Goal: Information Seeking & Learning: Learn about a topic

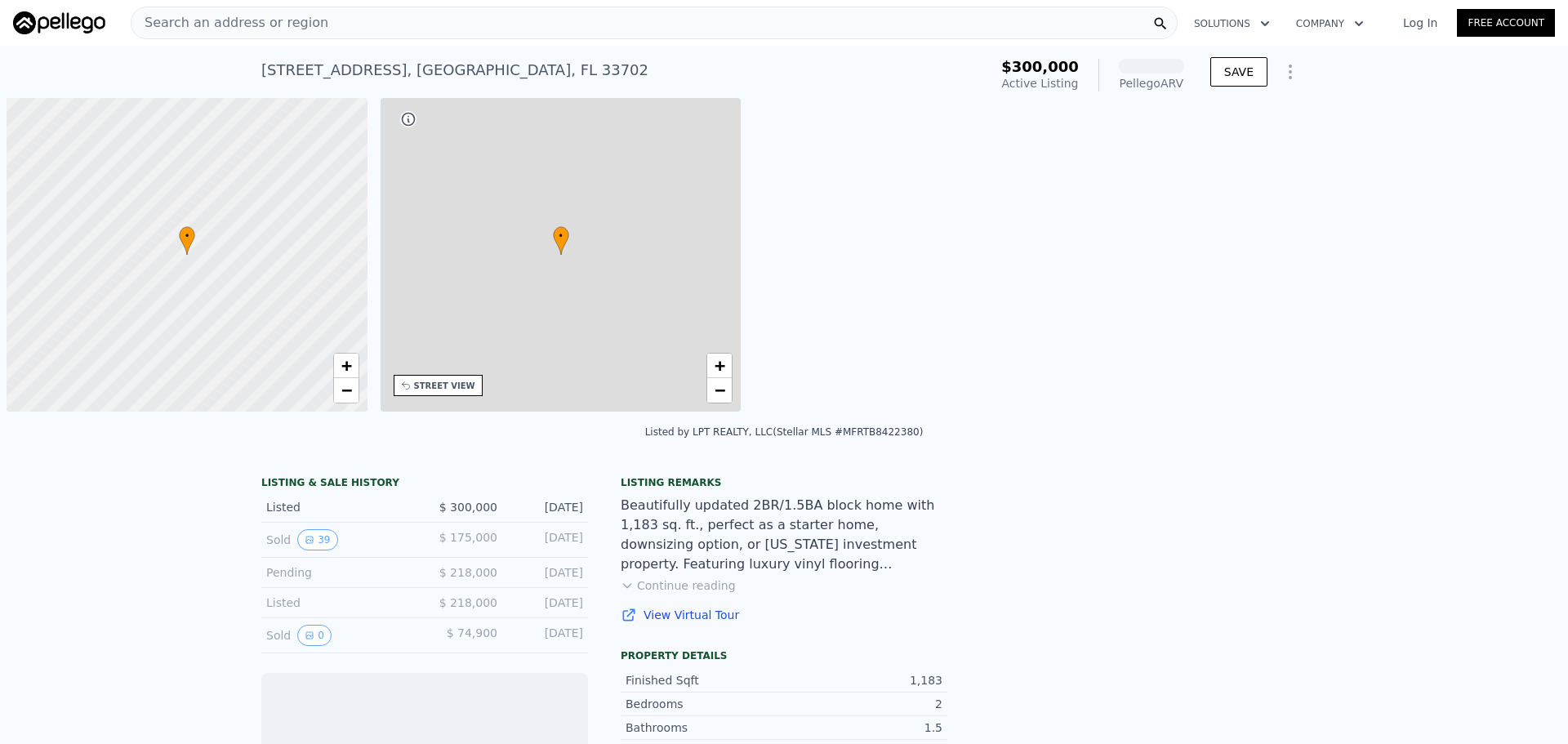
scroll to position [0, 6]
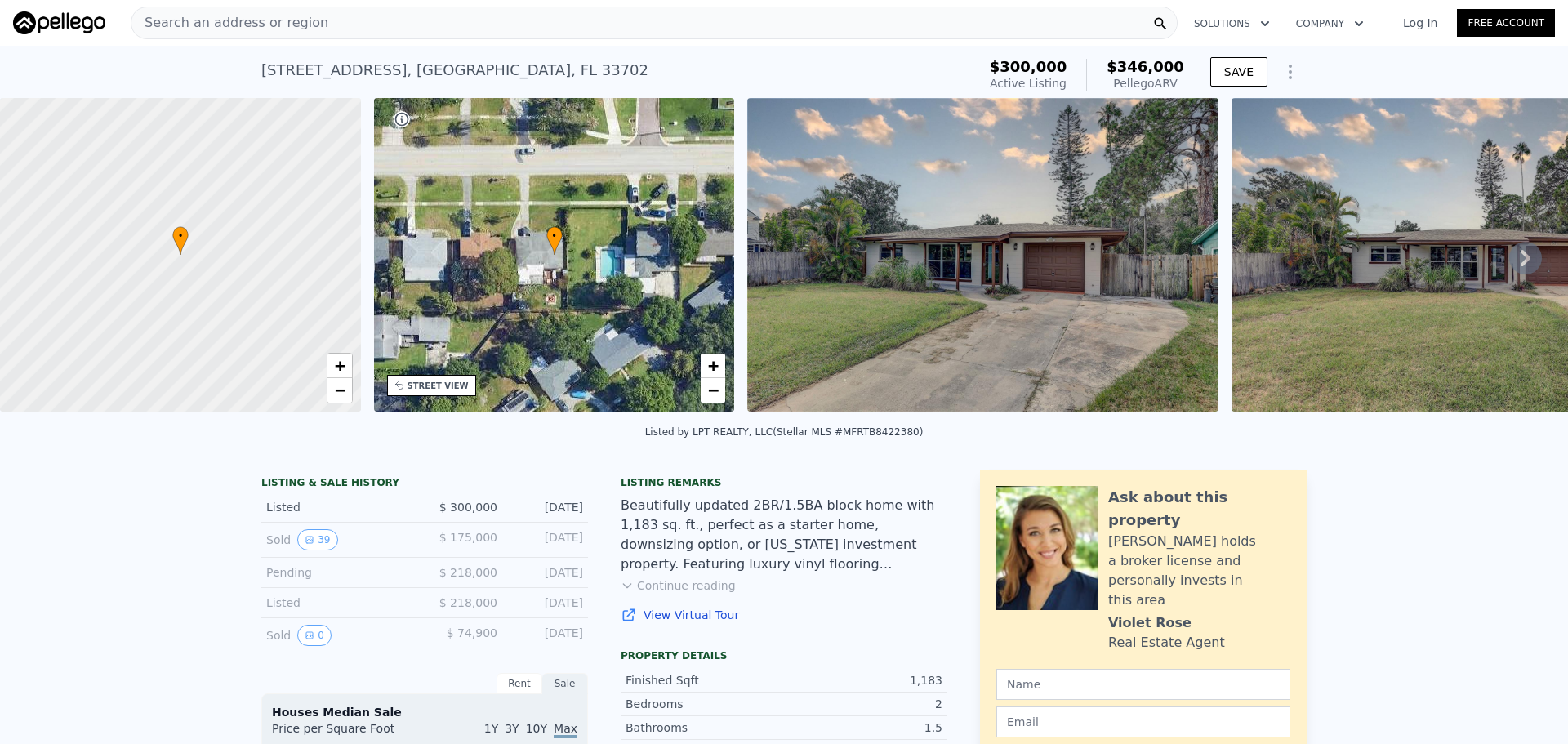
click at [1521, 262] on icon at bounding box center [1525, 258] width 10 height 16
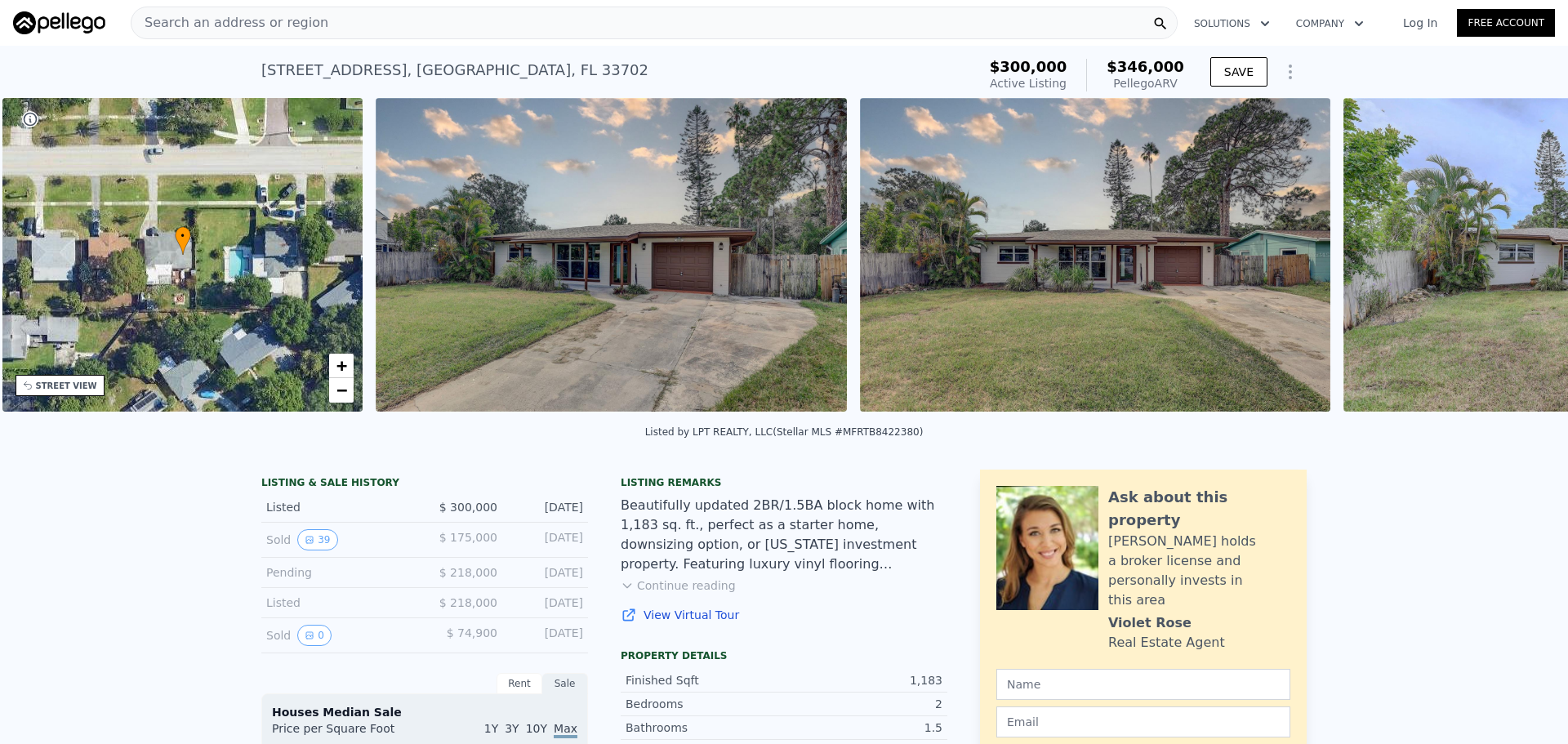
scroll to position [0, 381]
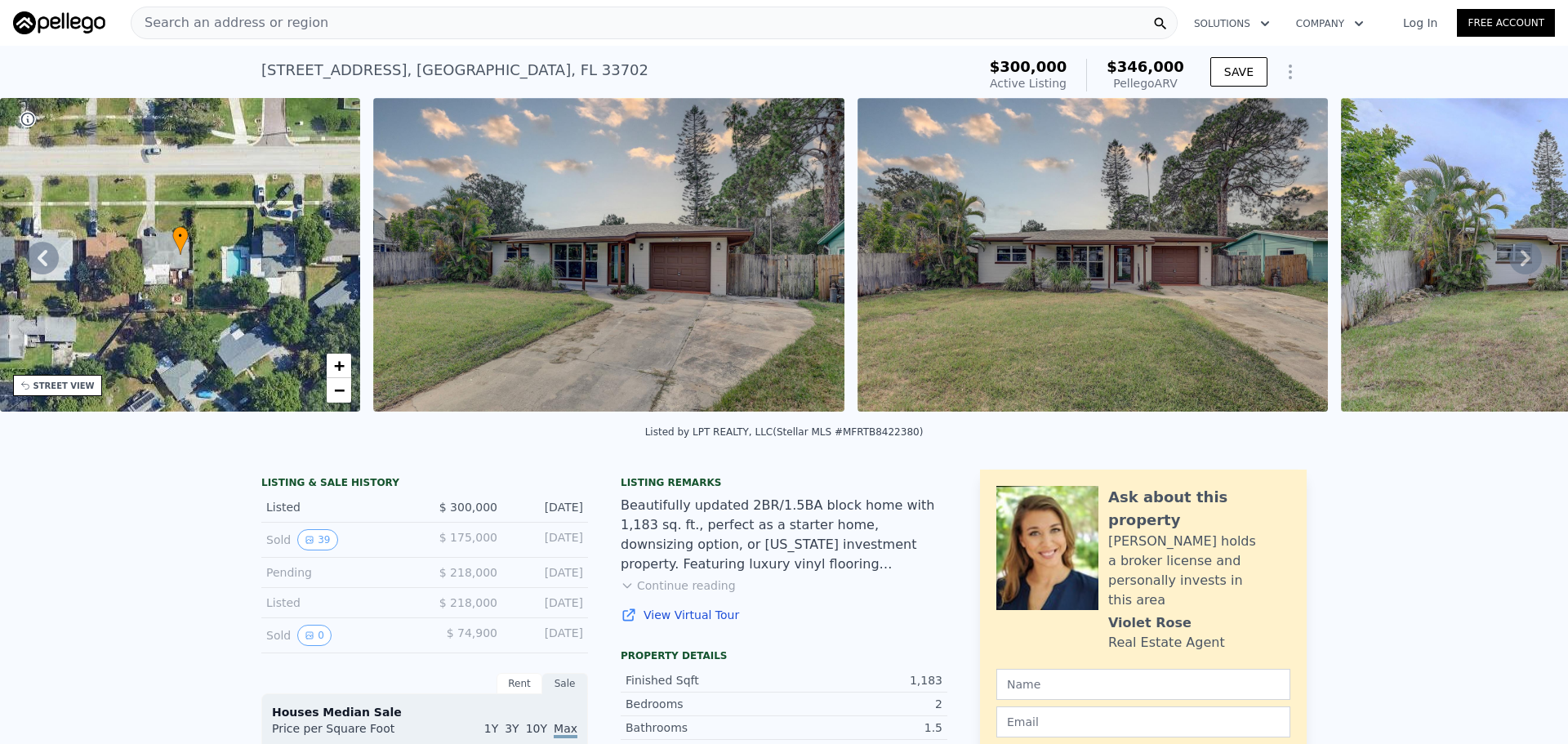
click at [1517, 259] on icon at bounding box center [1526, 258] width 33 height 33
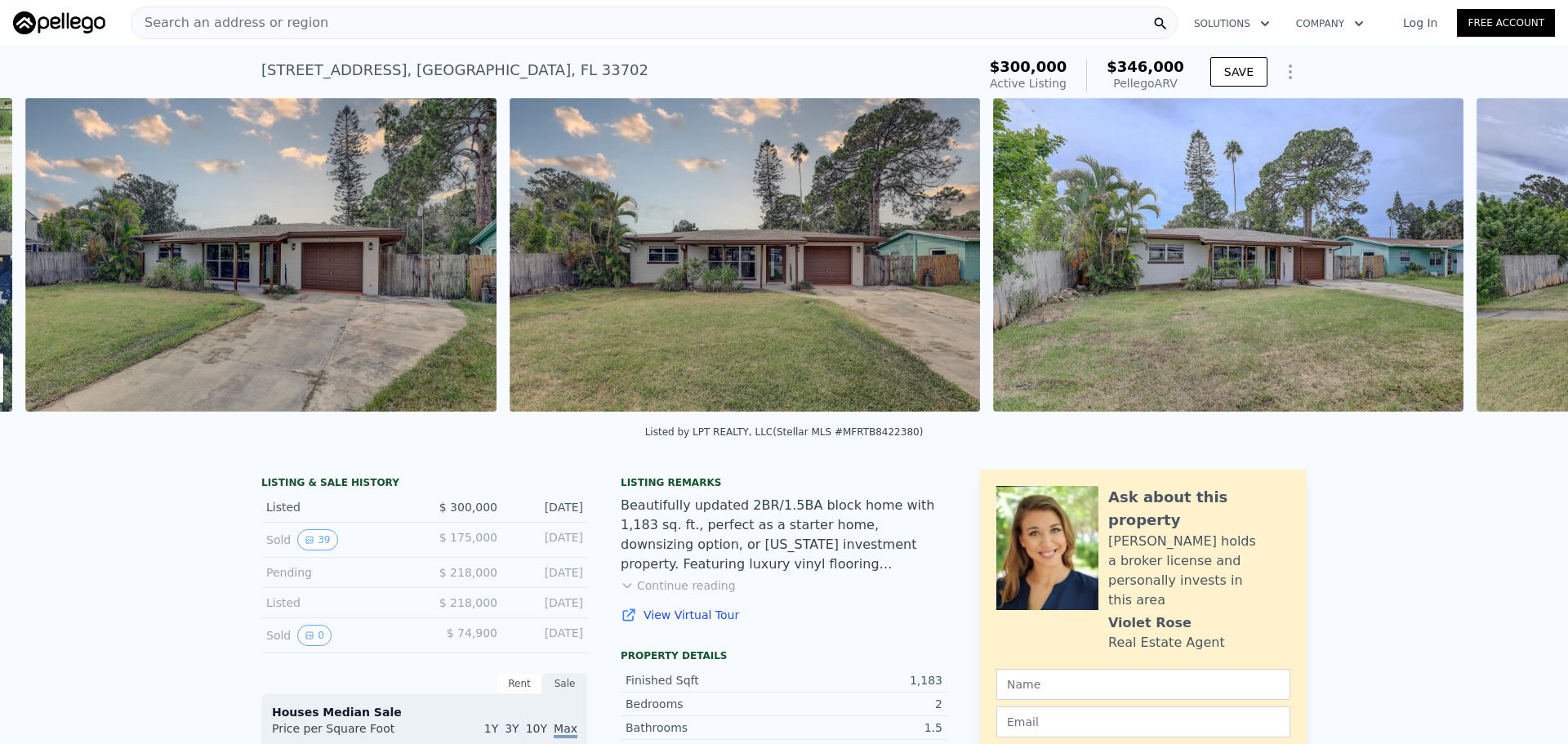
scroll to position [0, 747]
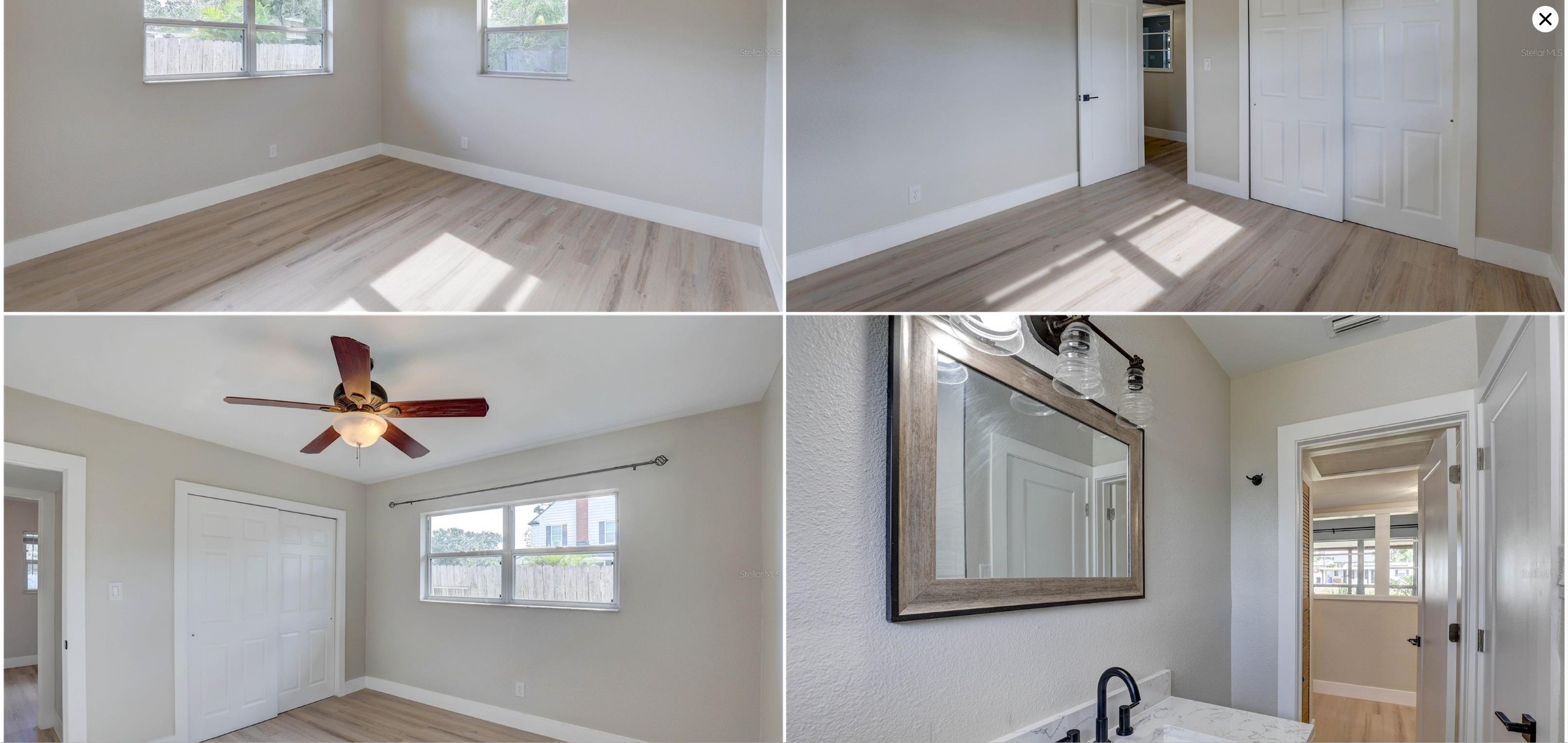
scroll to position [6906, 0]
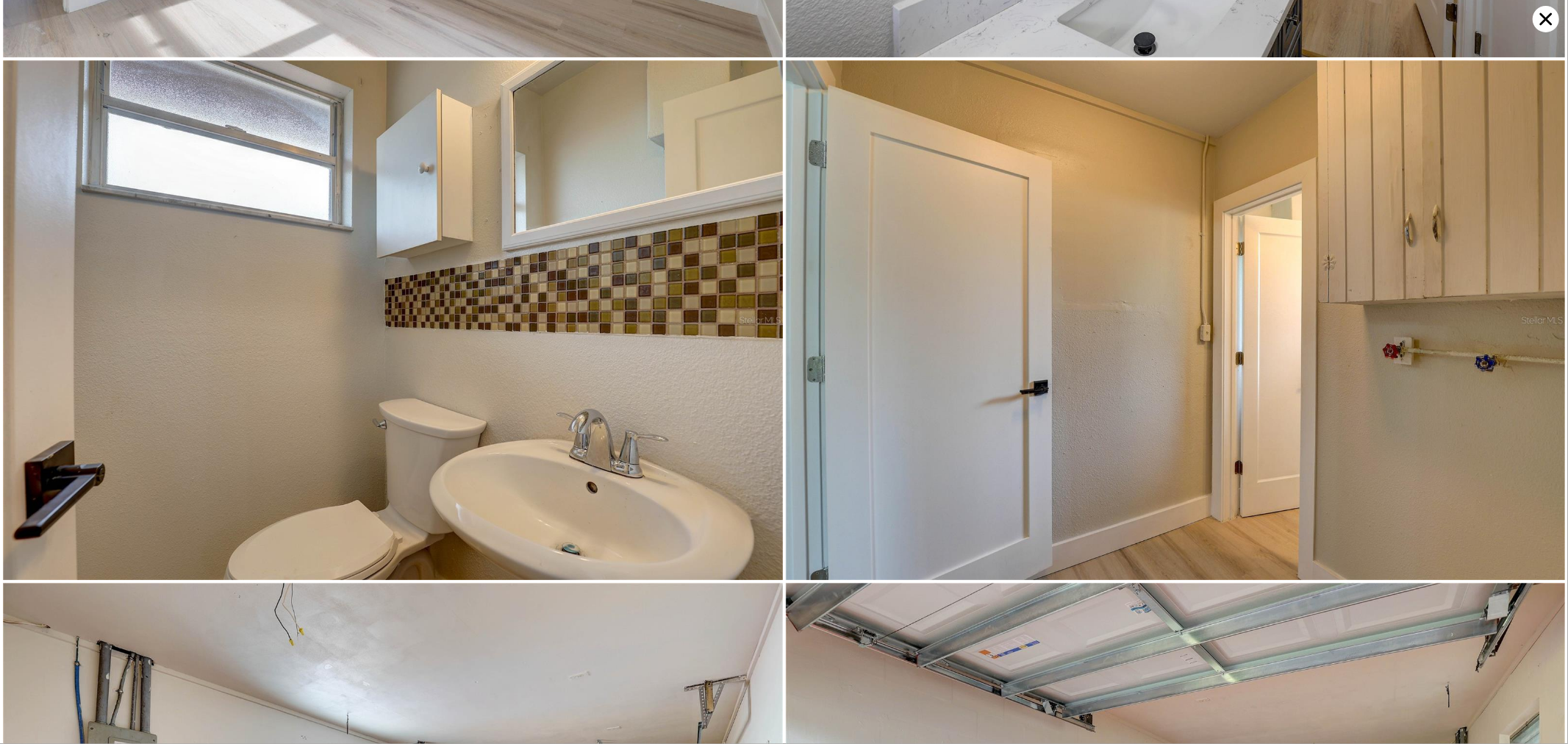
click at [1154, 409] on img at bounding box center [1175, 321] width 780 height 520
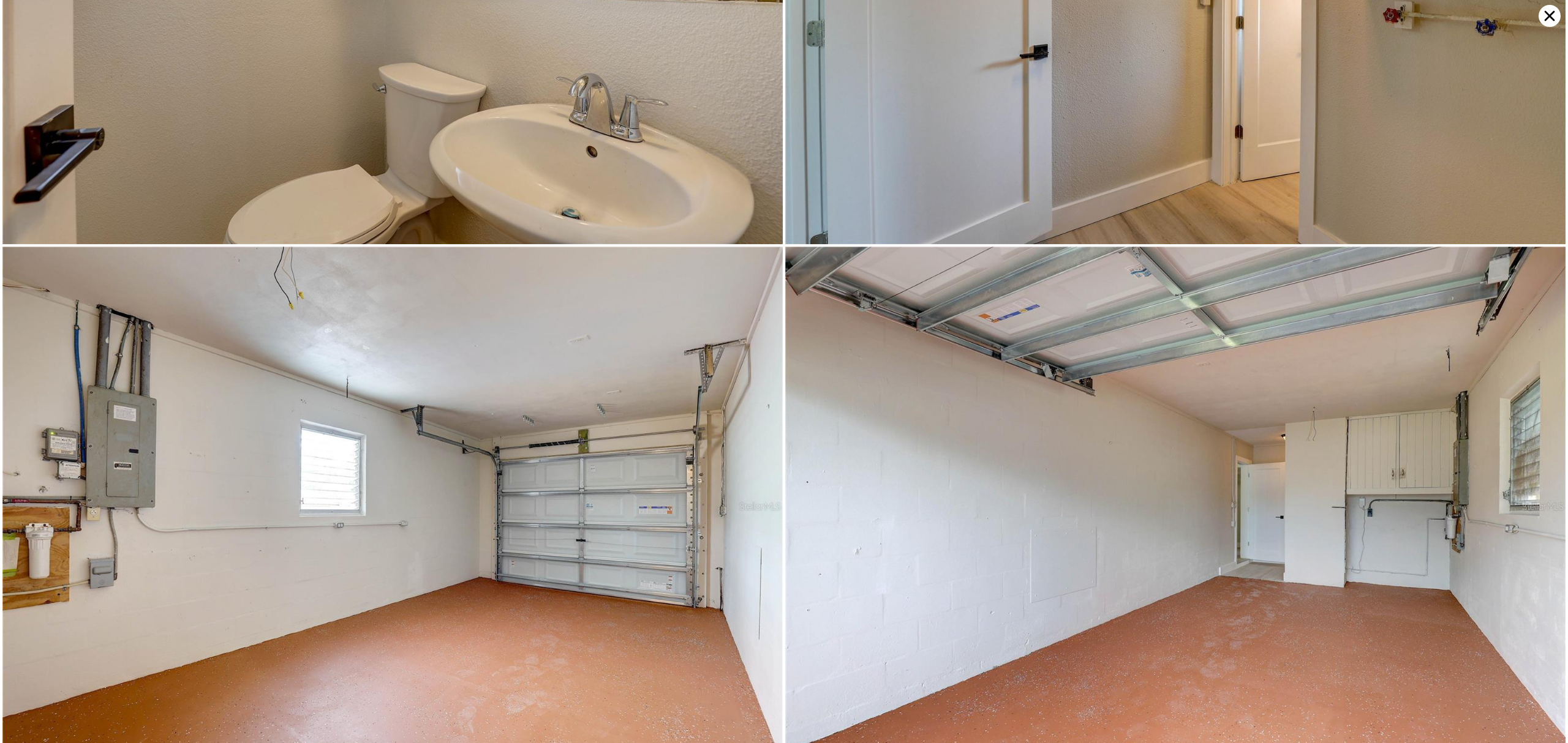
scroll to position [7770, 0]
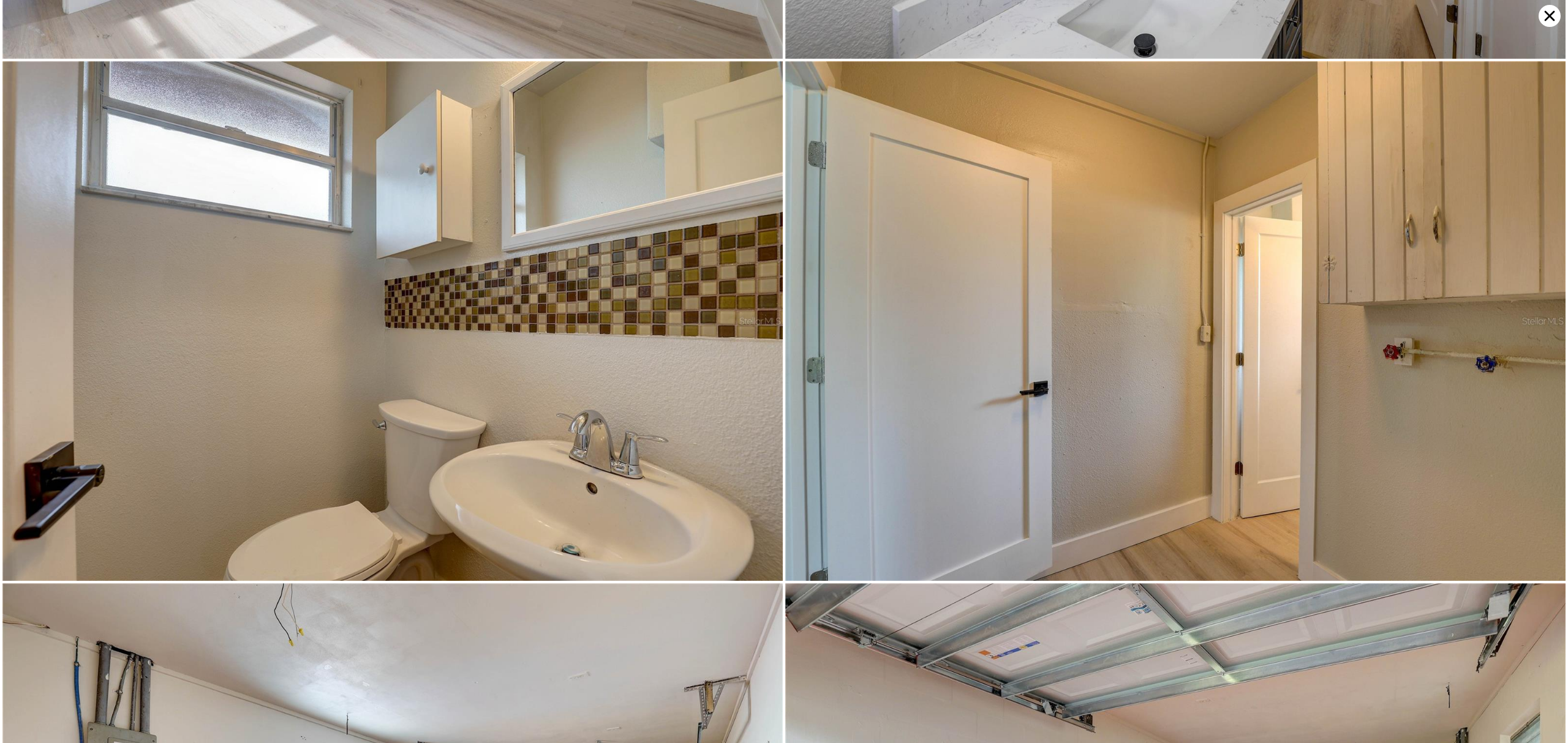
click at [1175, 15] on icon at bounding box center [1550, 16] width 22 height 22
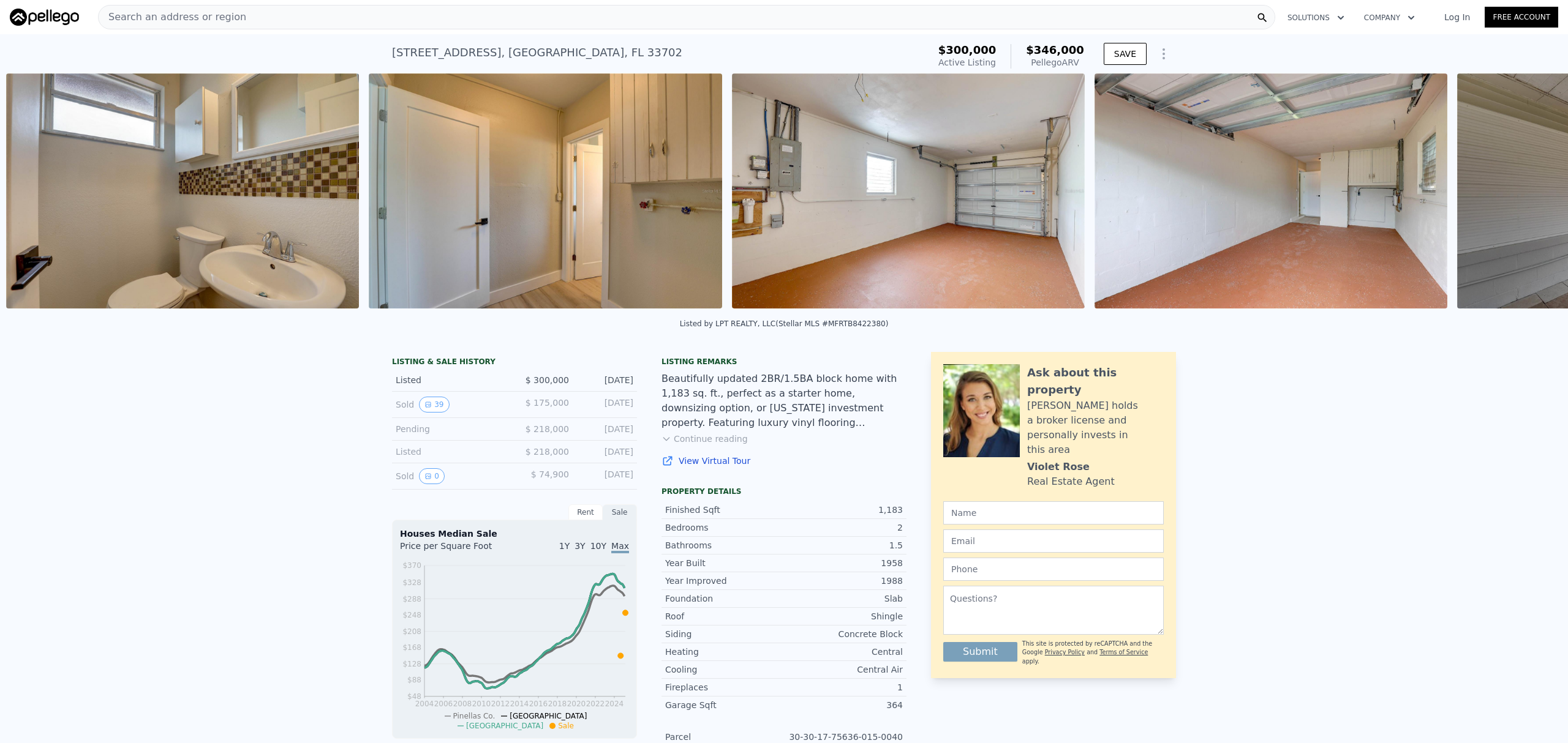
scroll to position [0, 11445]
click at [935, 238] on img at bounding box center [907, 191] width 353 height 235
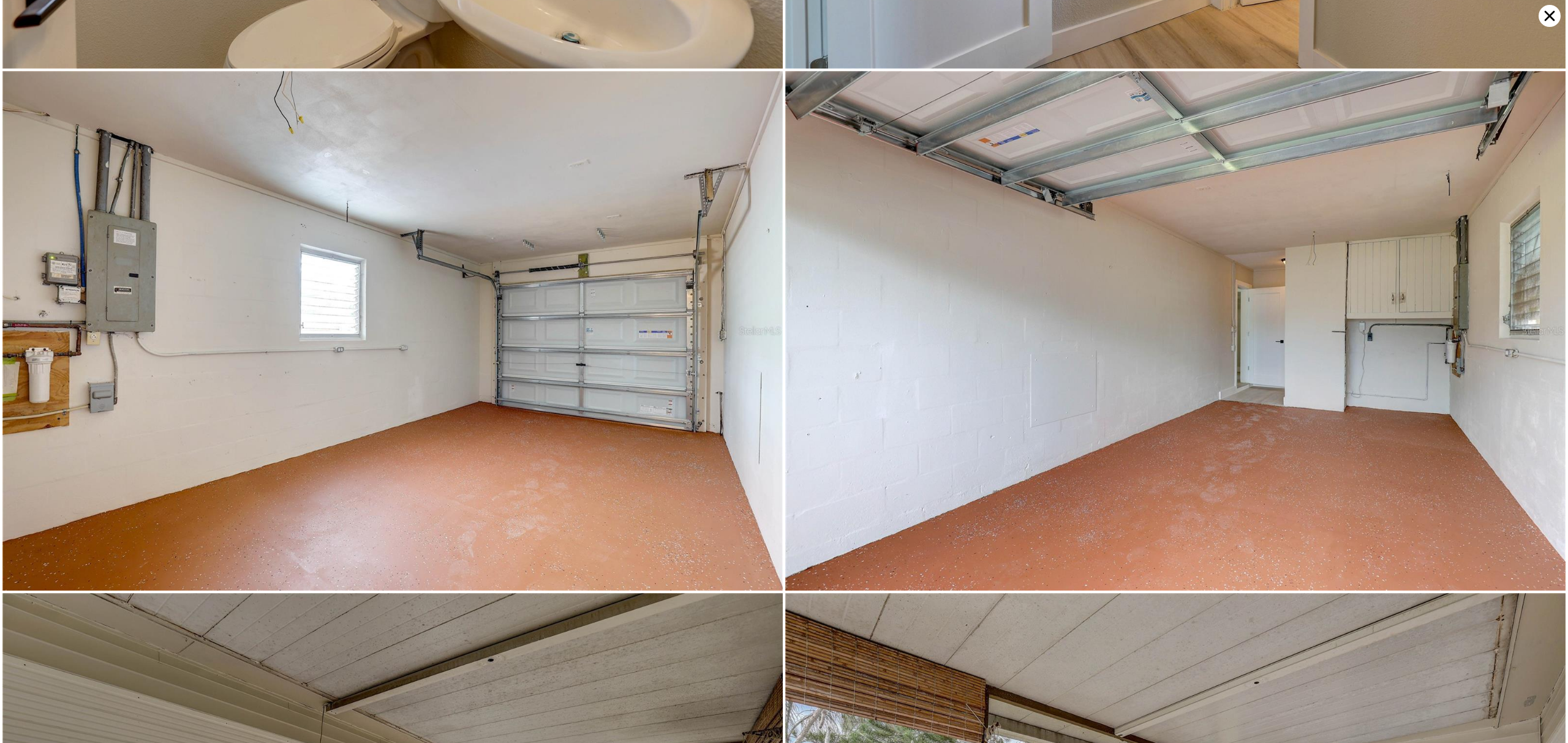
scroll to position [8288, 0]
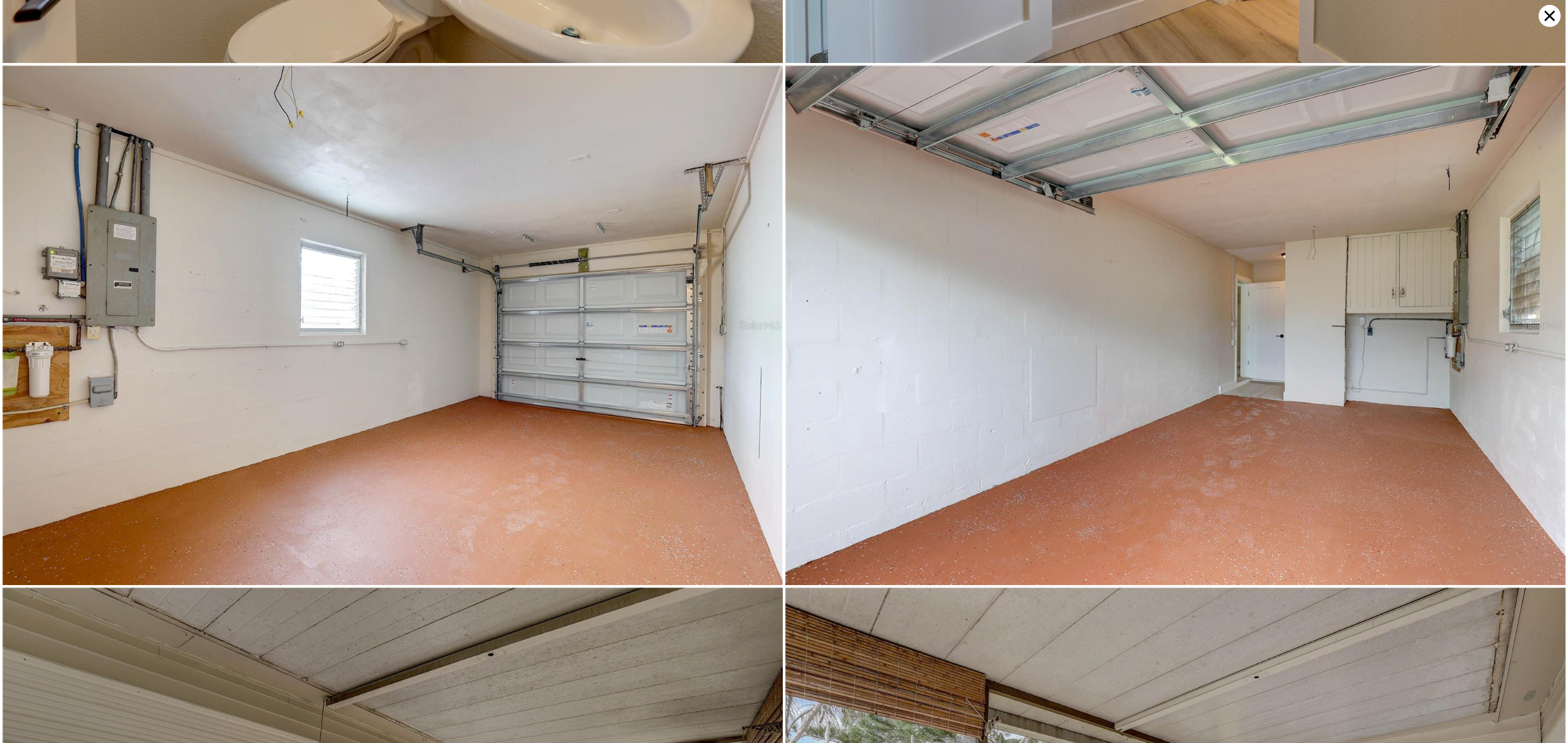
click at [1175, 17] on icon at bounding box center [1550, 16] width 10 height 10
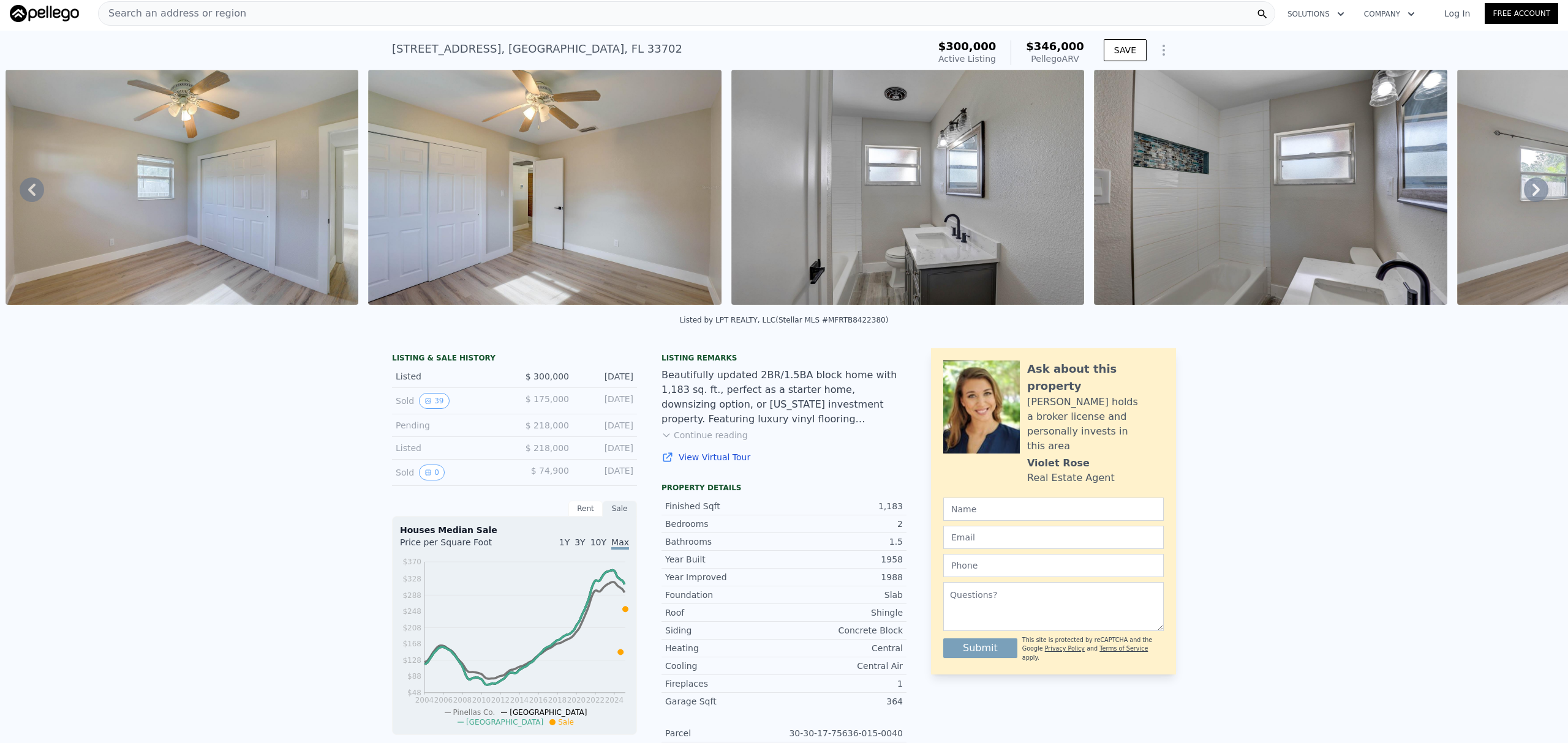
scroll to position [0, 9994]
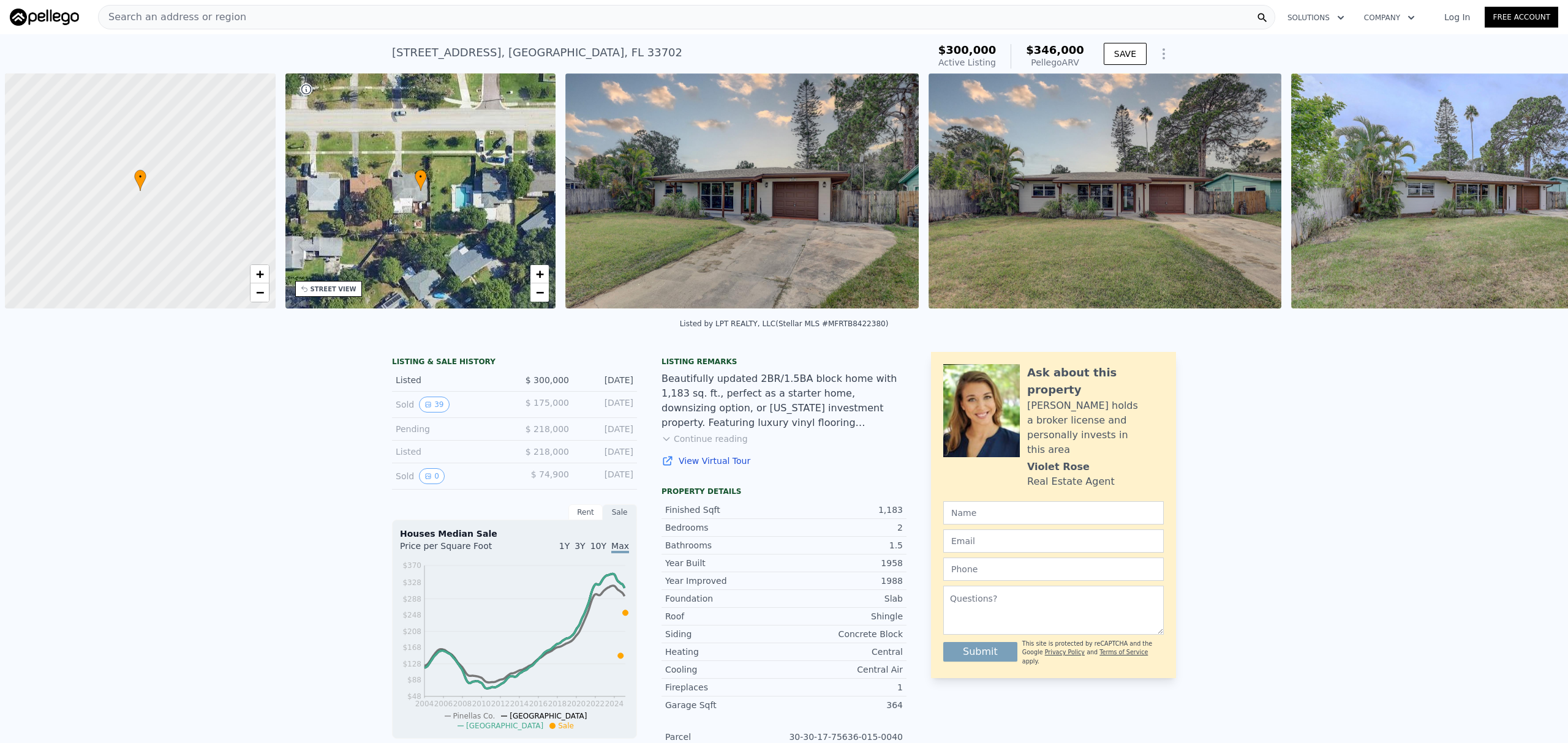
scroll to position [0, 5]
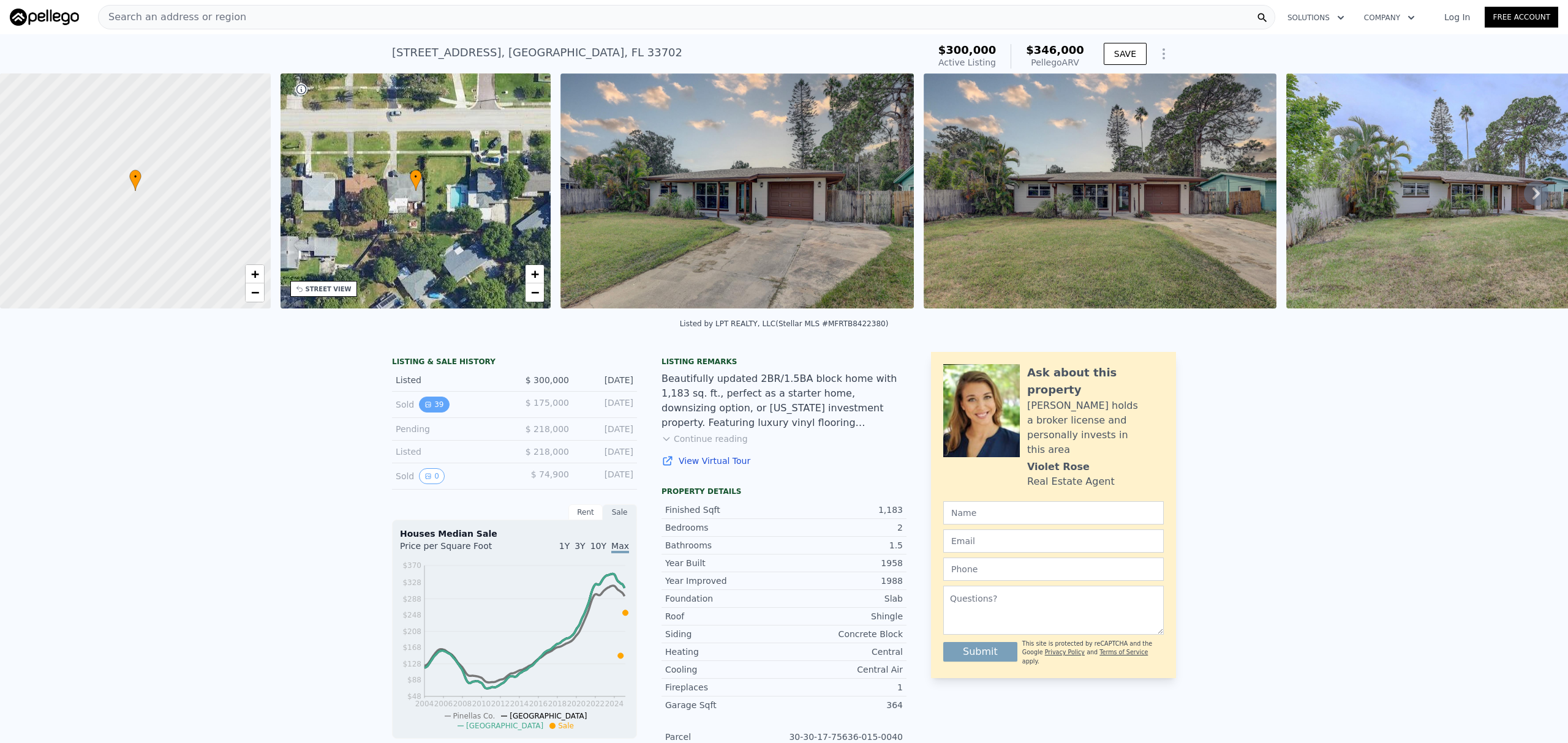
click at [424, 408] on icon "View historical data" at bounding box center [428, 404] width 8 height 8
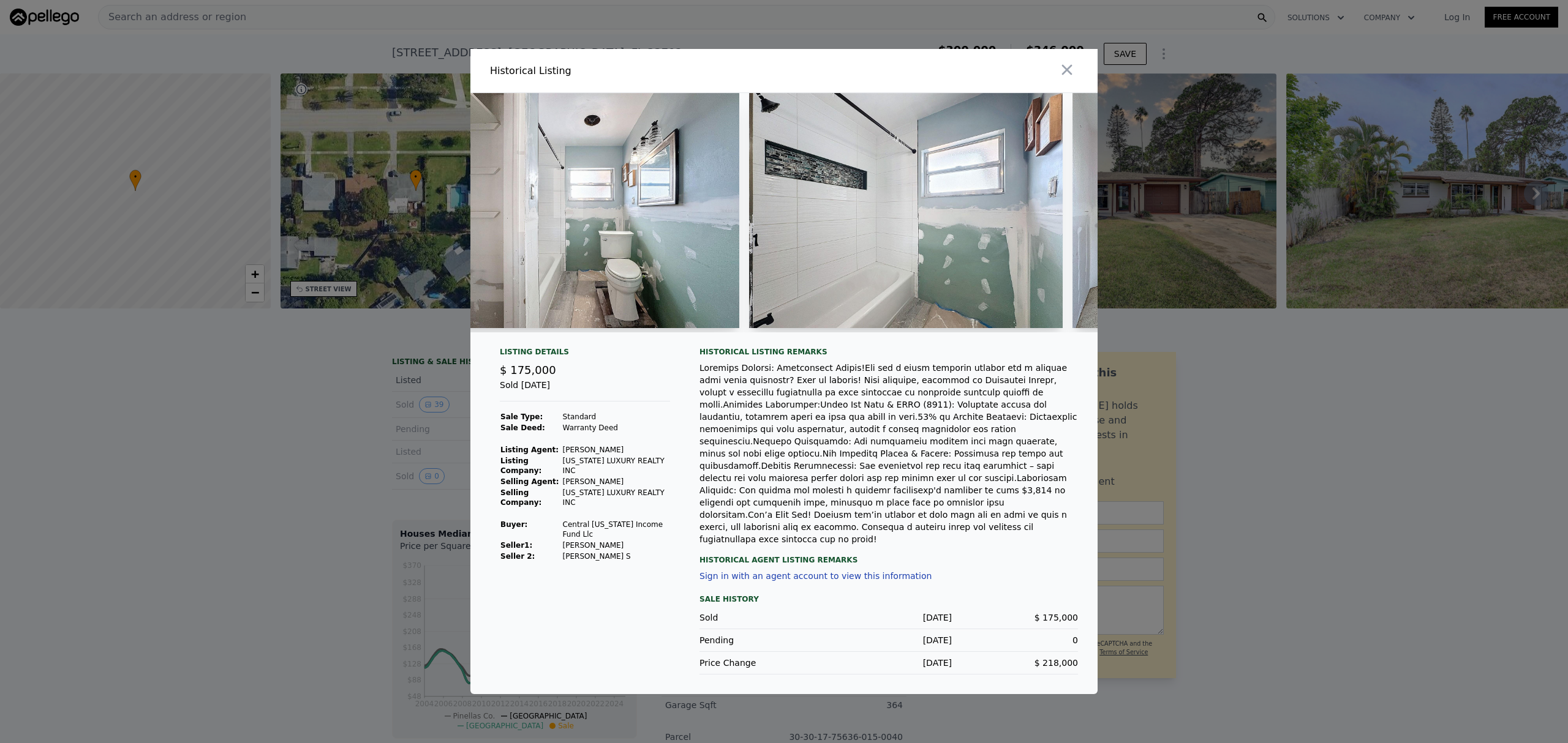
scroll to position [0, 3896]
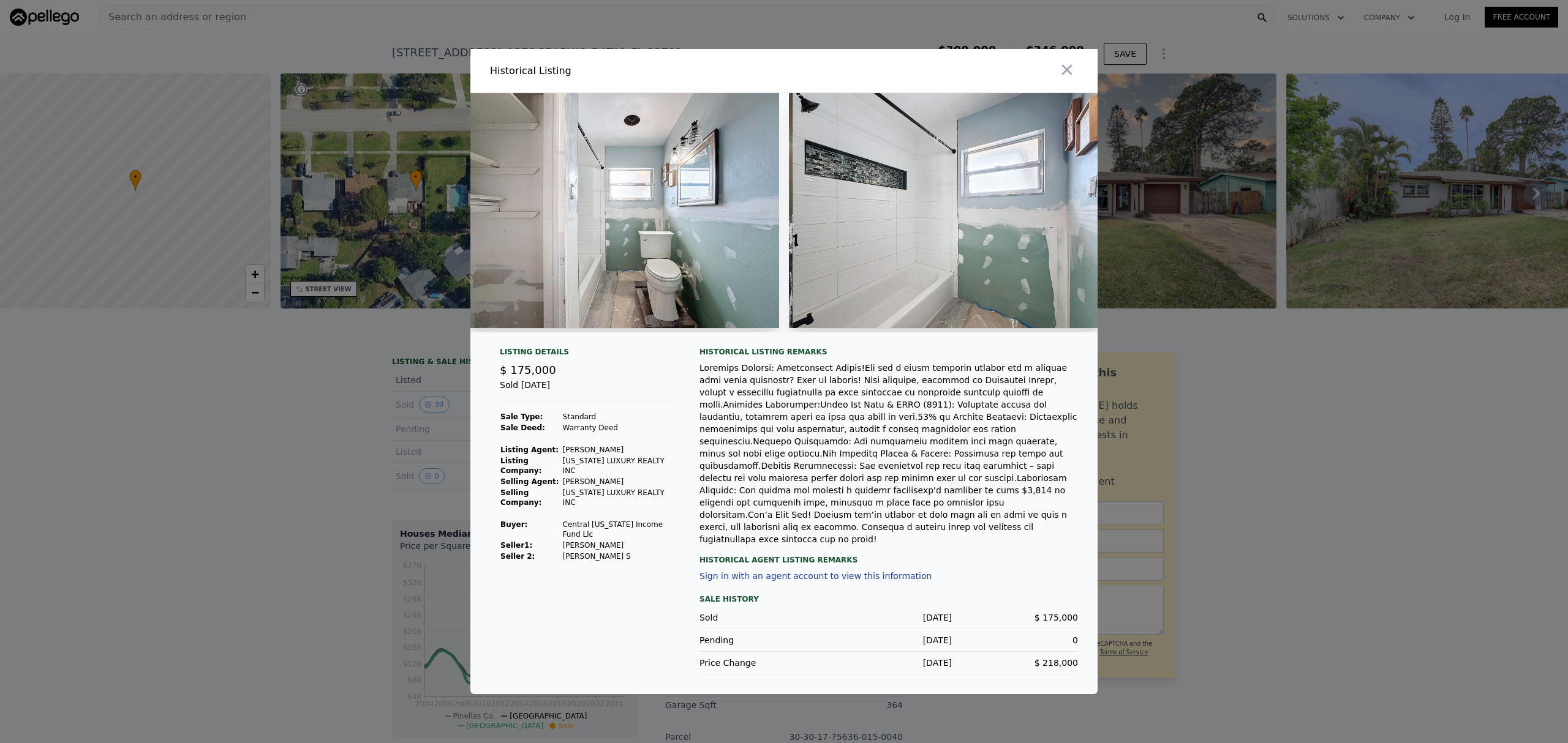
click at [662, 275] on img at bounding box center [622, 210] width 314 height 235
click at [655, 263] on img at bounding box center [622, 210] width 314 height 235
click at [642, 273] on img at bounding box center [622, 210] width 314 height 235
click at [697, 277] on img at bounding box center [622, 210] width 314 height 235
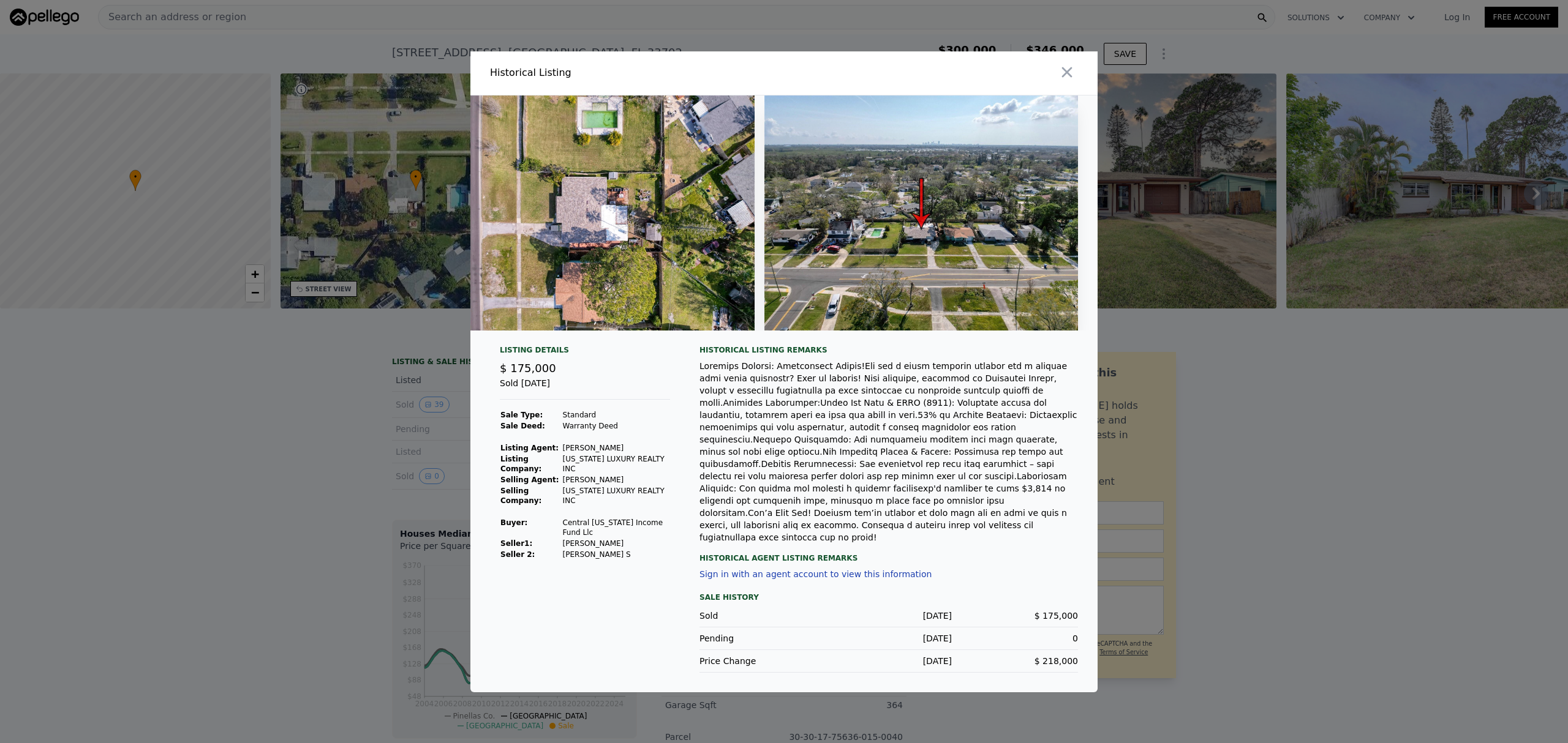
scroll to position [0, 11456]
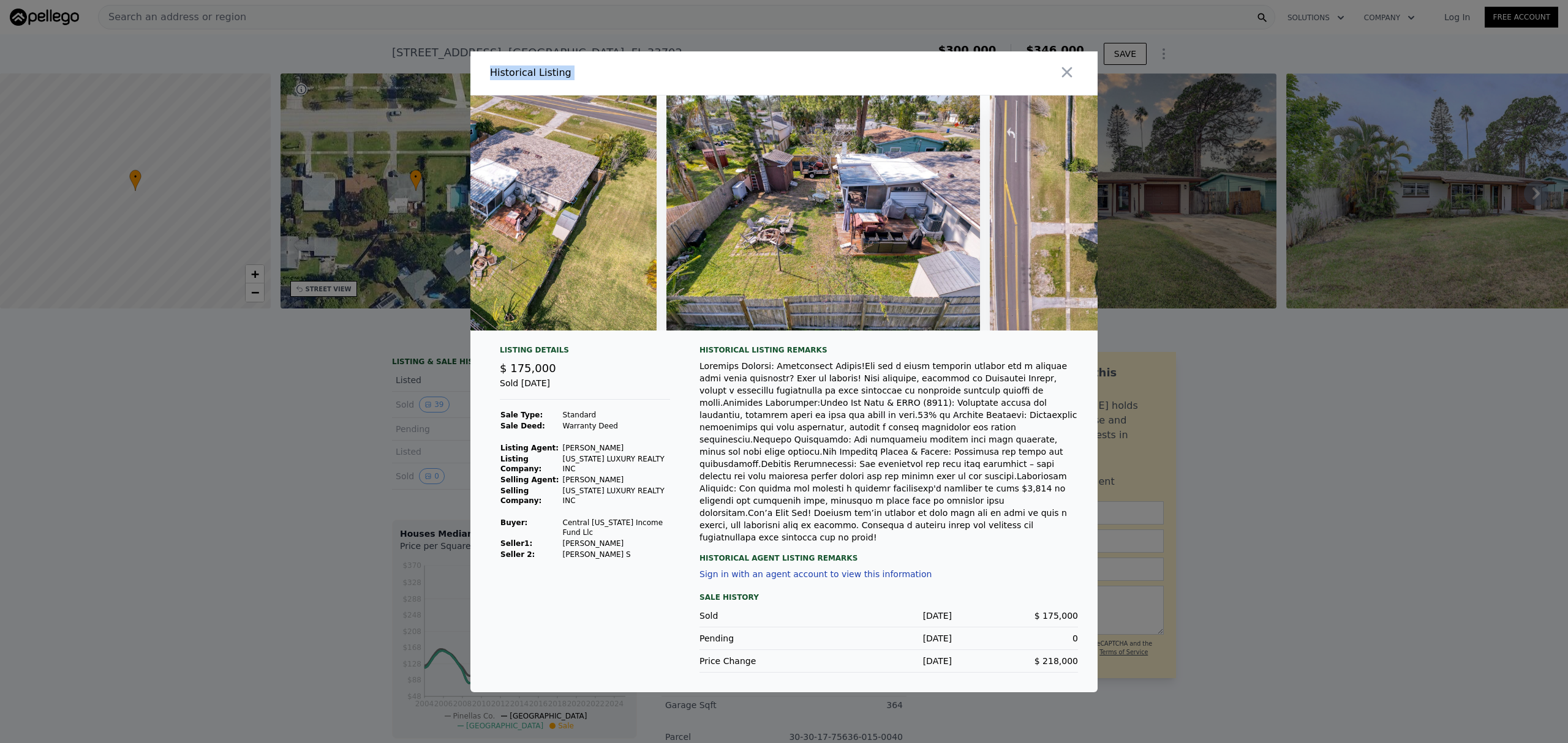
drag, startPoint x: 834, startPoint y: 81, endPoint x: 819, endPoint y: 15, distance: 67.7
click at [819, 15] on div "​ Historical Listing Listing Details $ 175,000 Sold [DATE] Sale Type: Standard …" at bounding box center [784, 372] width 1568 height 743
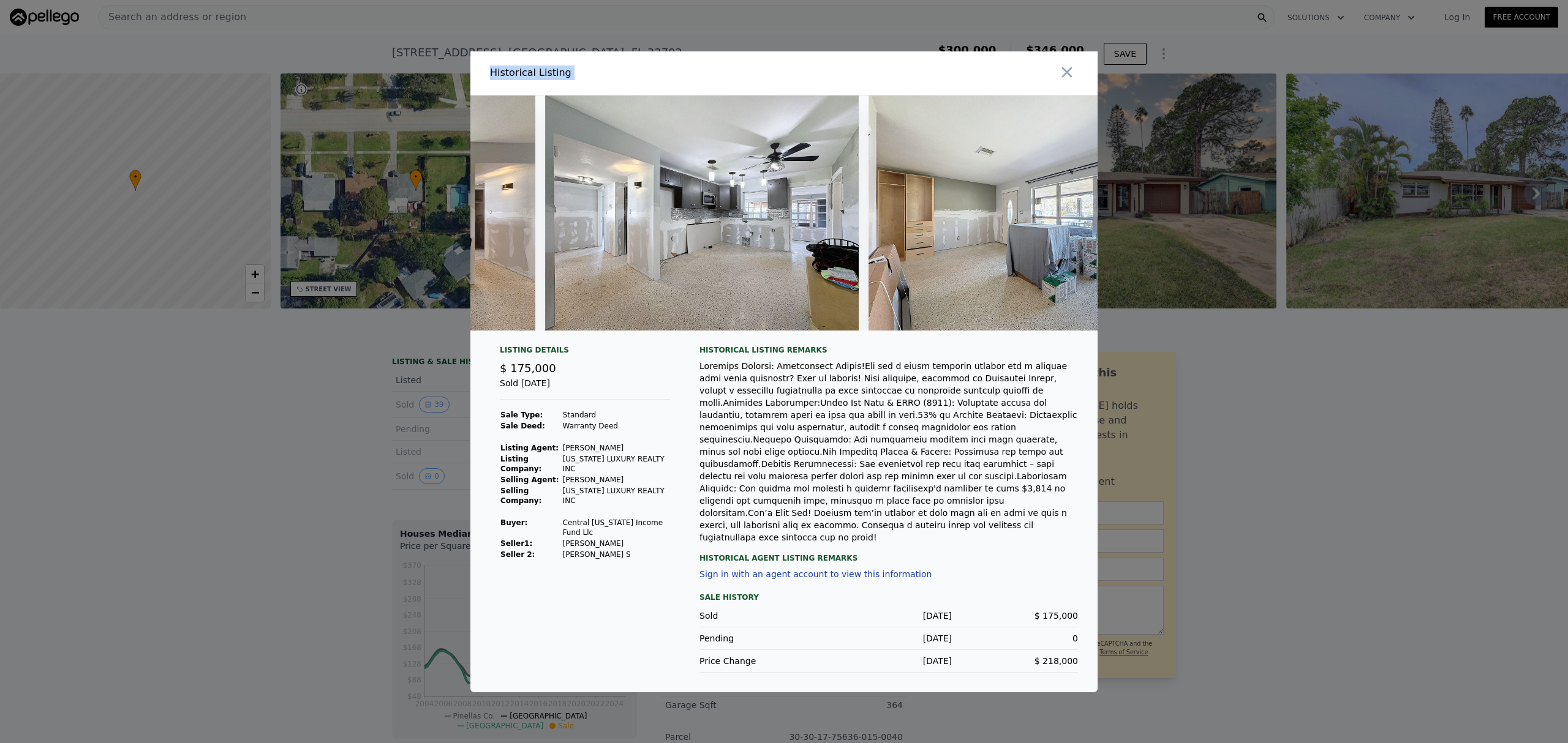
scroll to position [0, 1690]
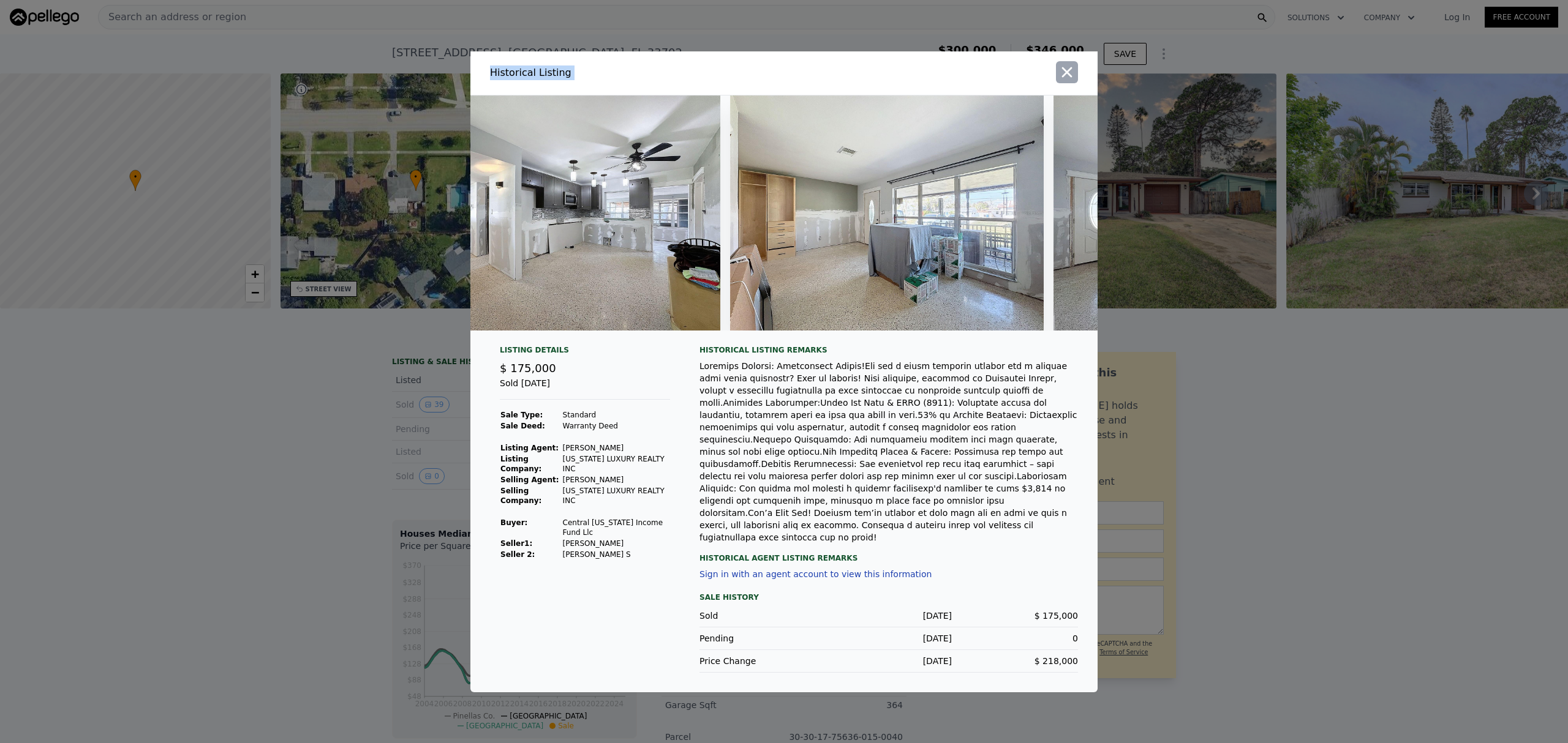
click at [1077, 83] on button "button" at bounding box center [1067, 72] width 22 height 22
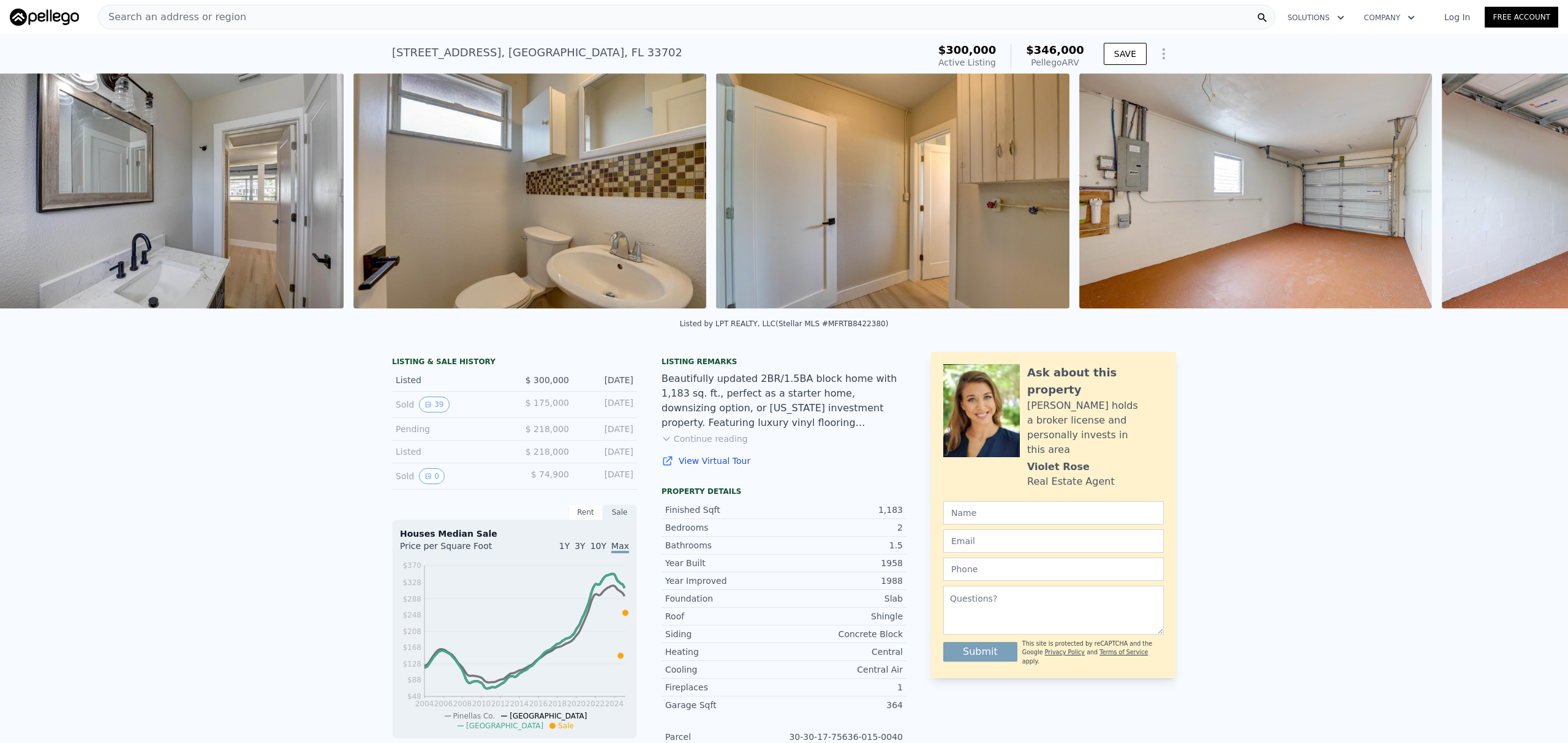
scroll to position [0, 11082]
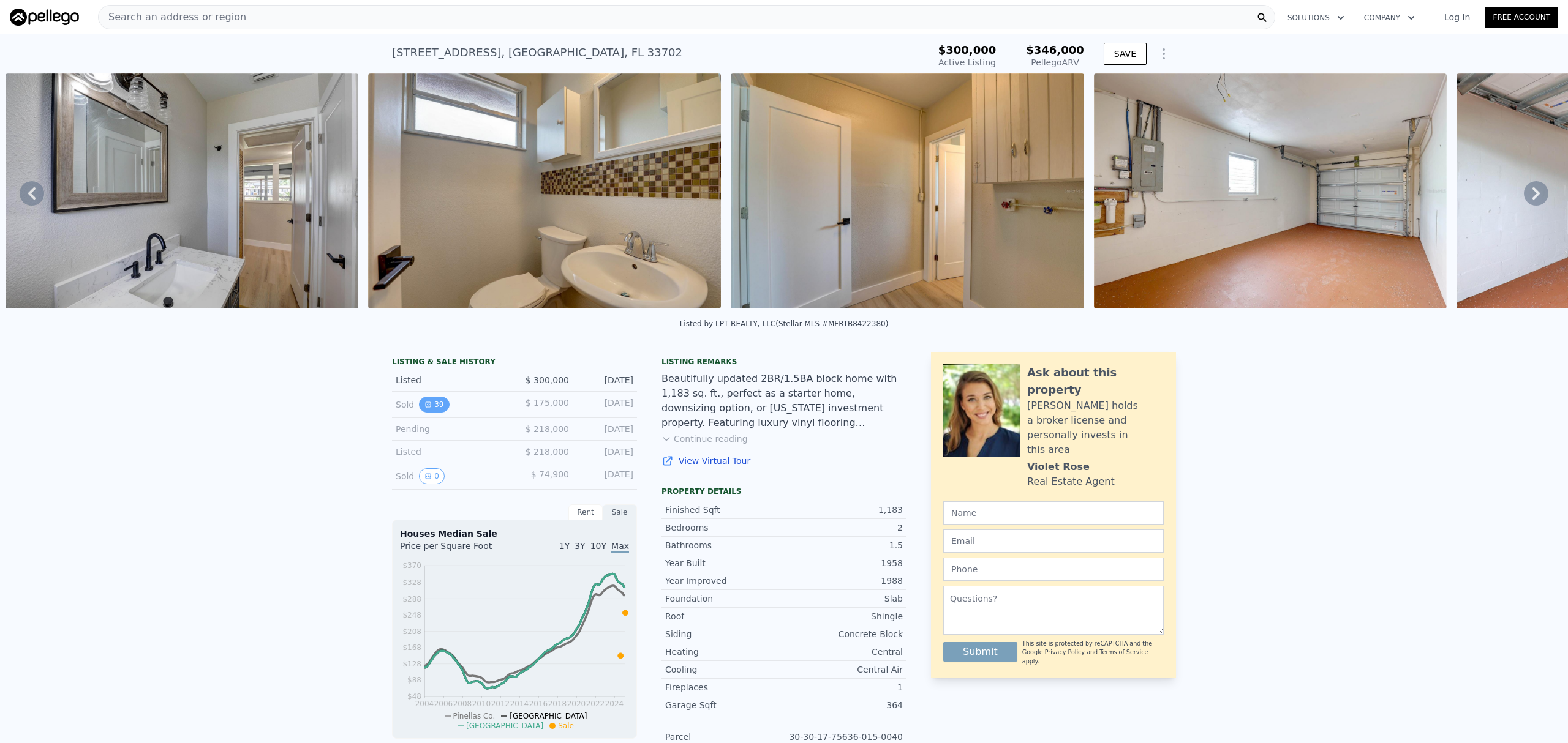
click at [426, 407] on icon "View historical data" at bounding box center [428, 404] width 5 height 5
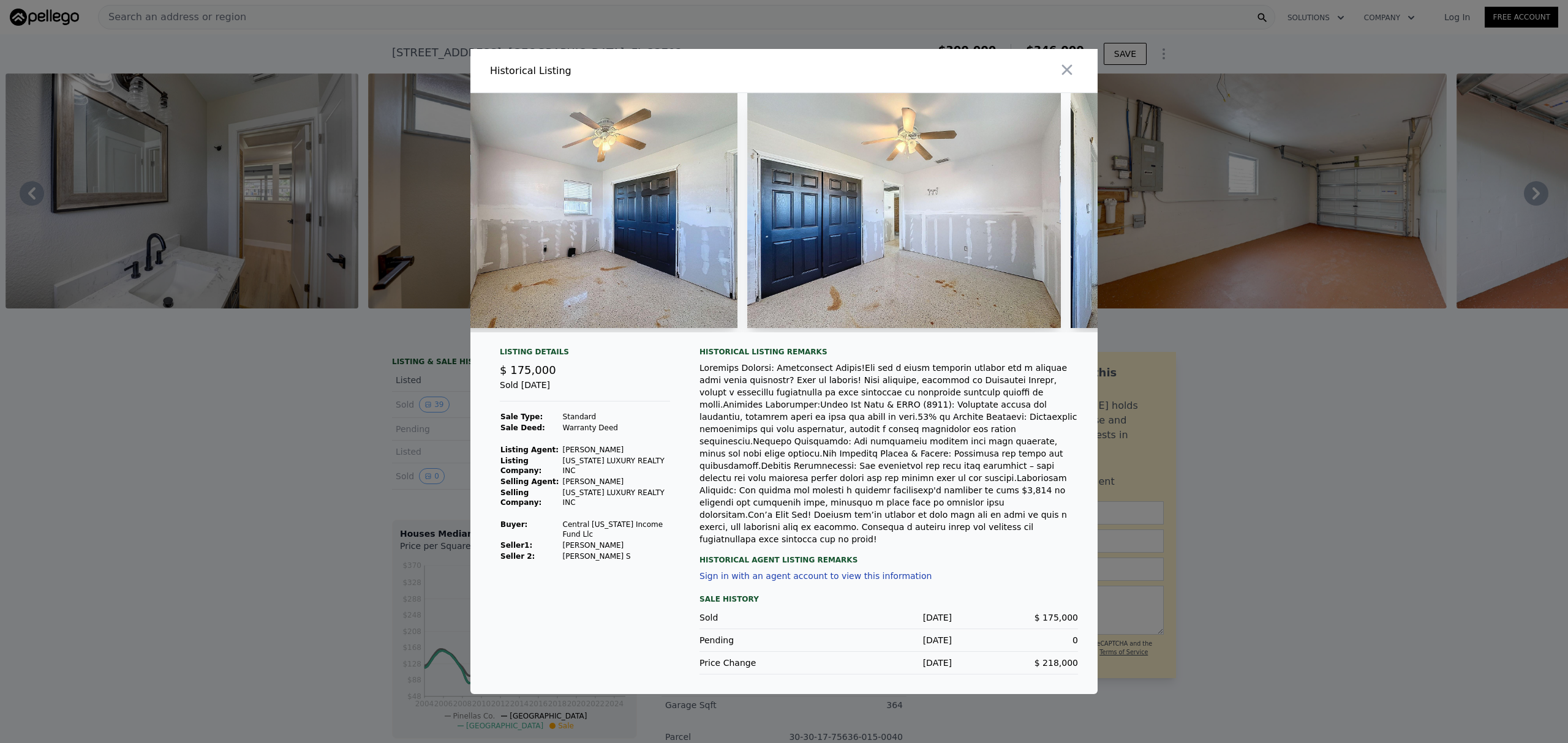
scroll to position [0, 4921]
